Goal: Task Accomplishment & Management: Manage account settings

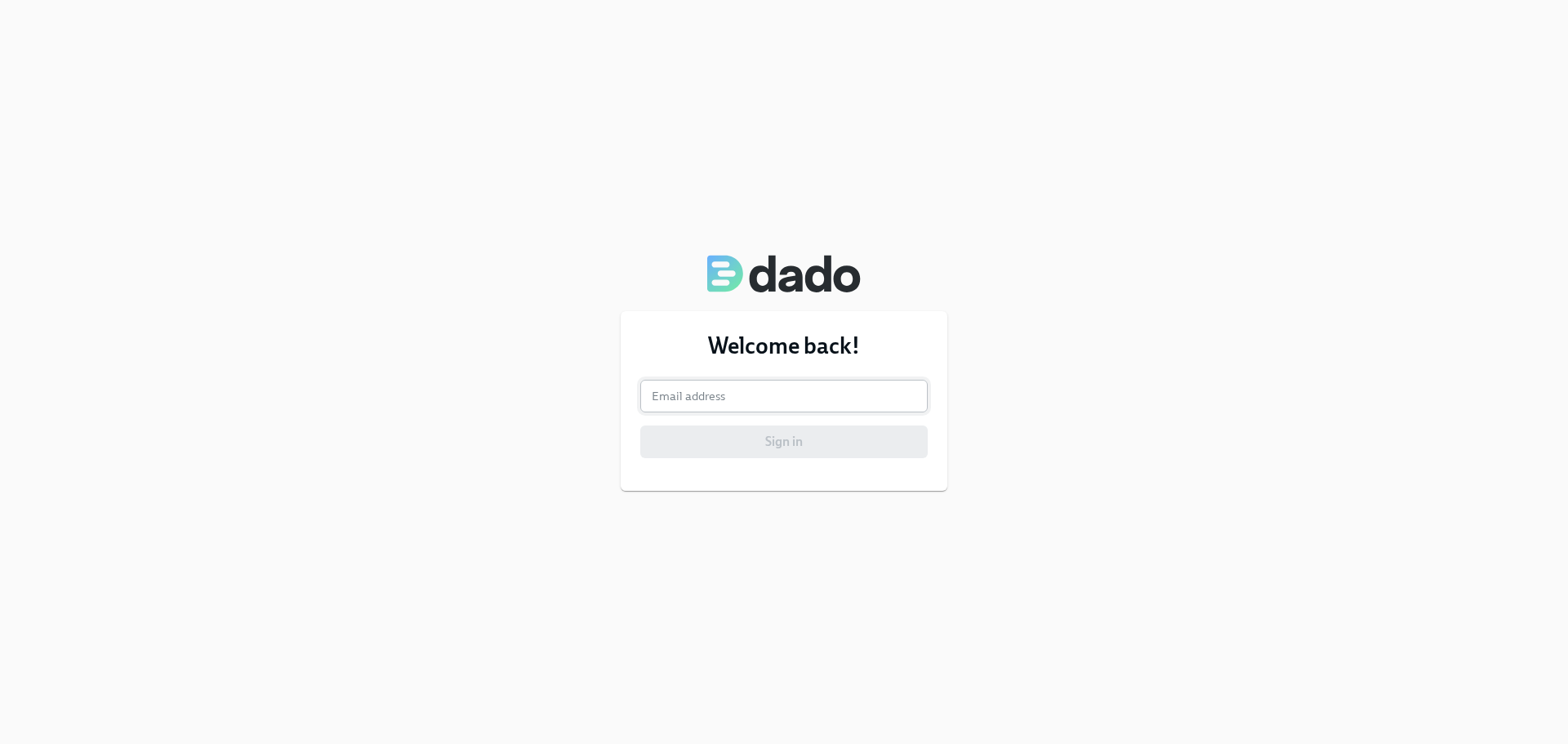
click at [802, 392] on input "email" at bounding box center [784, 396] width 288 height 33
type input "[PERSON_NAME][EMAIL_ADDRESS][PERSON_NAME][PERSON_NAME][DOMAIN_NAME]"
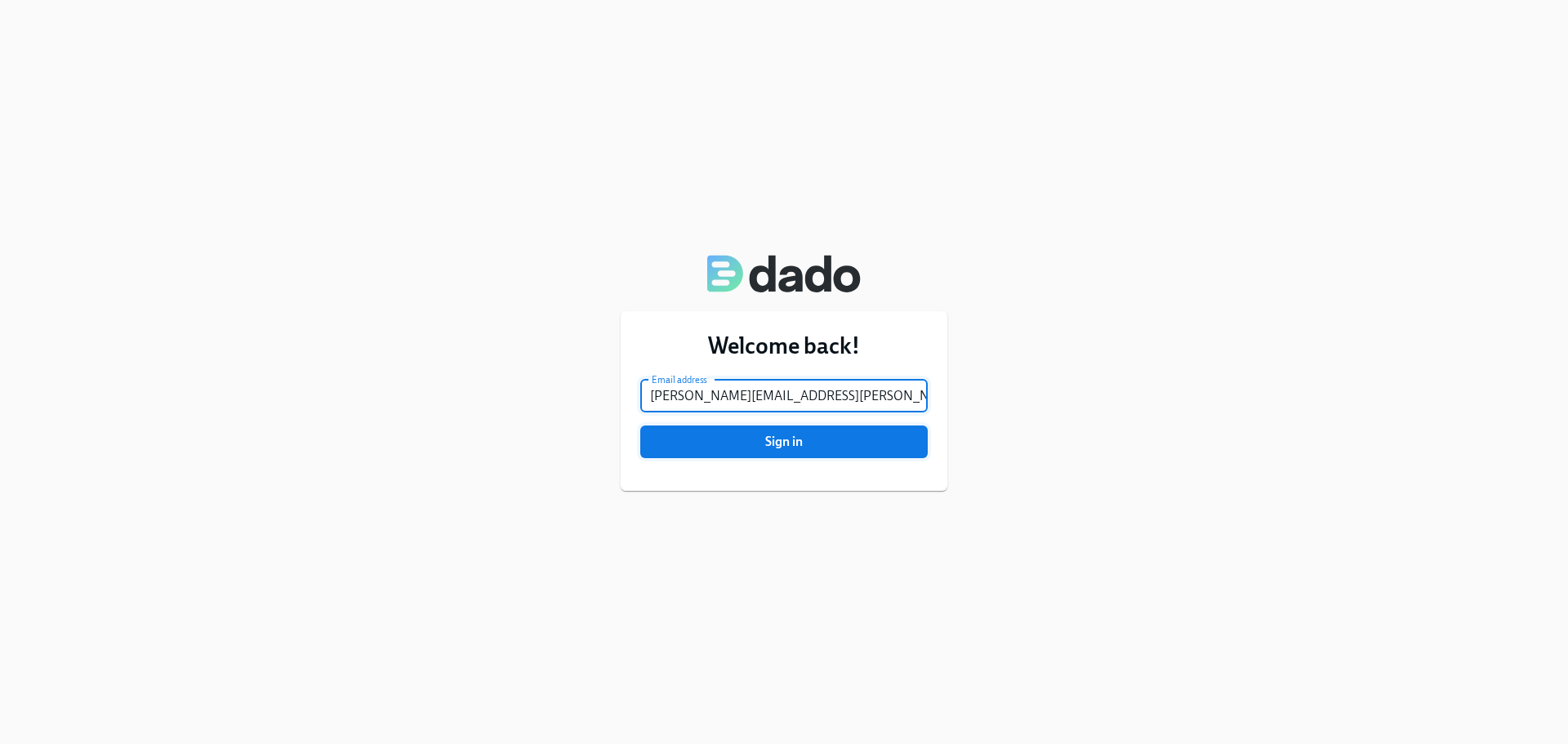
click at [792, 429] on button "Sign in" at bounding box center [784, 442] width 288 height 33
